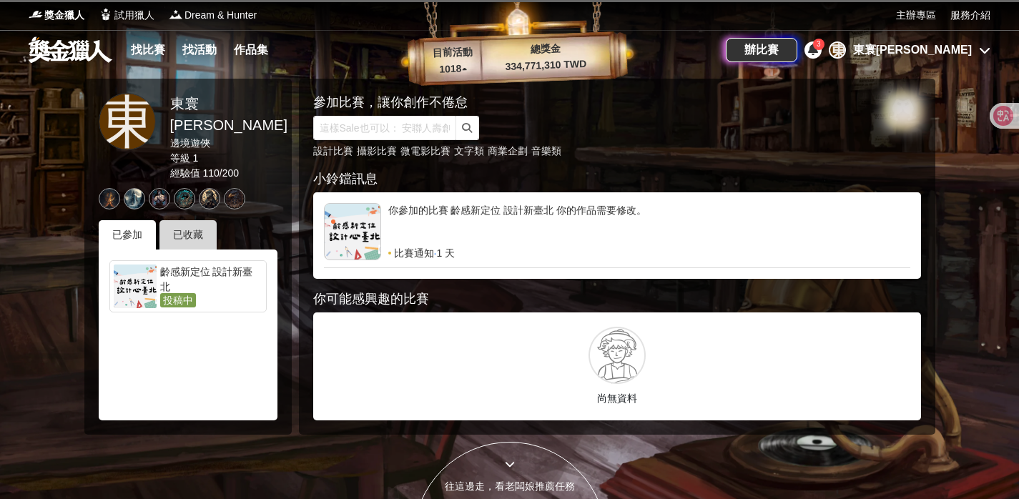
click at [186, 220] on div "已收藏" at bounding box center [187, 234] width 57 height 29
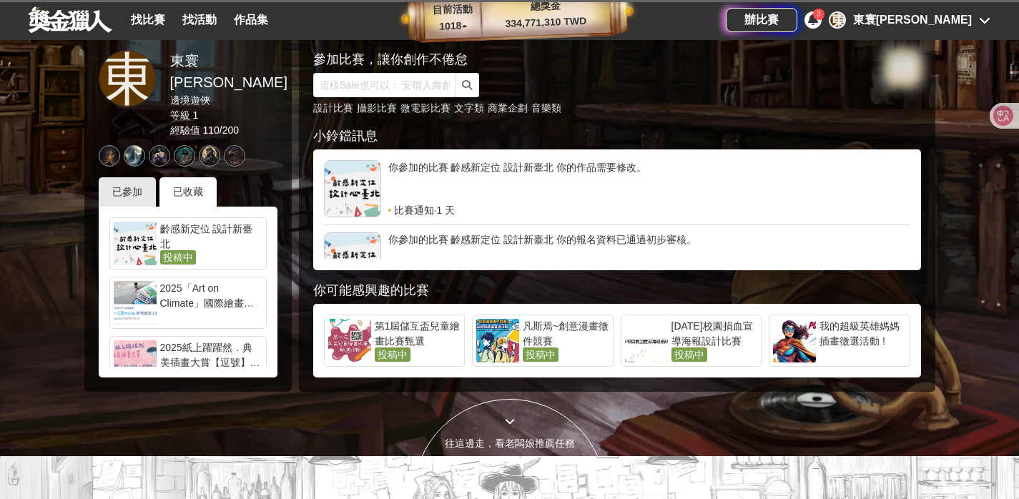
scroll to position [52, 0]
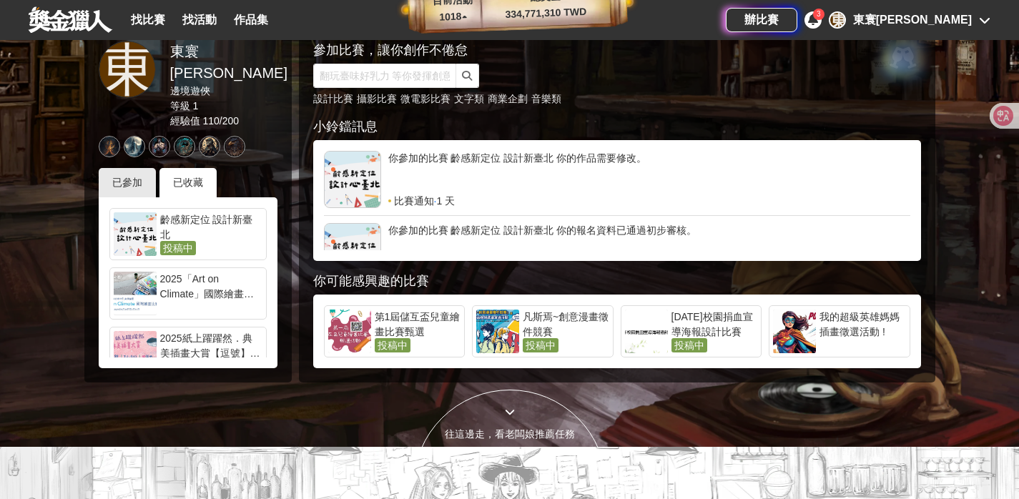
click at [183, 278] on div "2025「Art on Climate」國際繪畫比賽" at bounding box center [211, 286] width 102 height 29
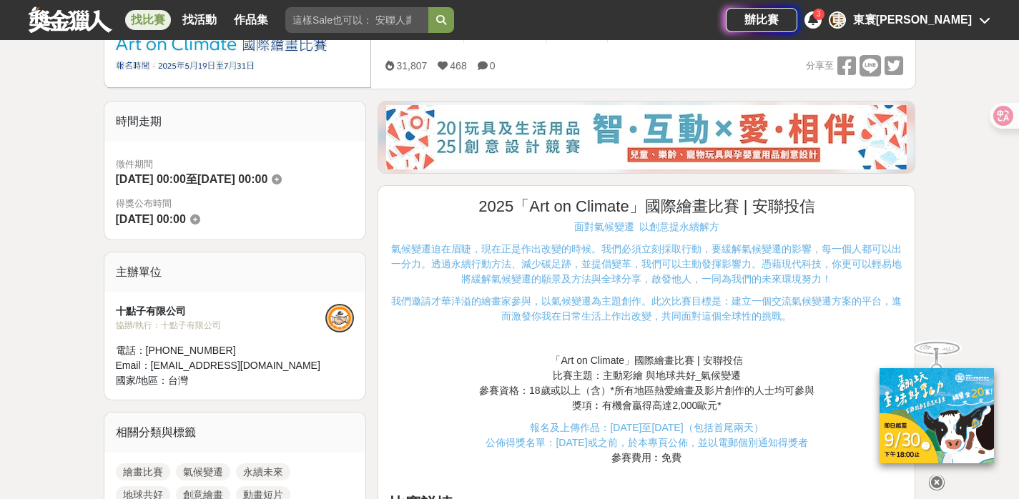
scroll to position [305, 0]
